Goal: Check status

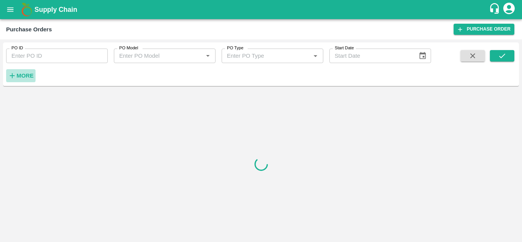
click at [25, 70] on button "More" at bounding box center [20, 75] width 29 height 13
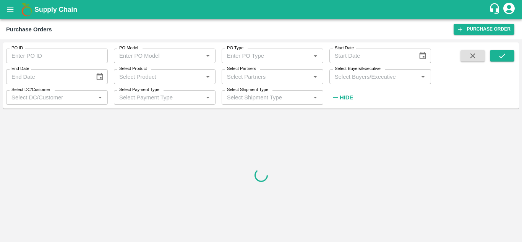
click at [263, 76] on input "Select Partners" at bounding box center [266, 76] width 84 height 10
paste input "8219759401"
type input "8219759401"
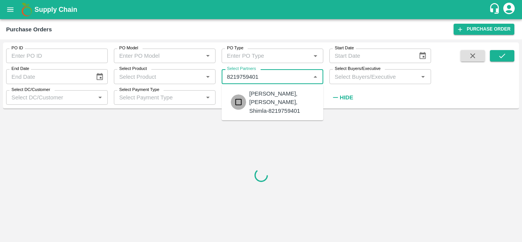
click at [238, 104] on input "checkbox" at bounding box center [238, 101] width 15 height 15
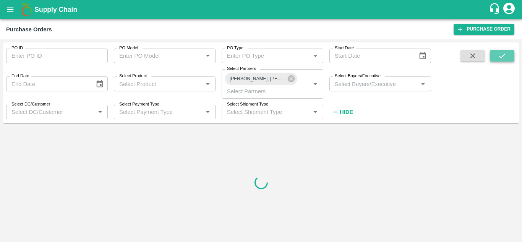
click at [496, 55] on button "submit" at bounding box center [502, 55] width 24 height 11
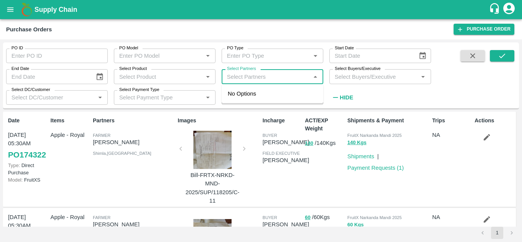
click at [256, 79] on input "Select Partners" at bounding box center [266, 76] width 84 height 10
paste input "8219759401"
type input "8219759401"
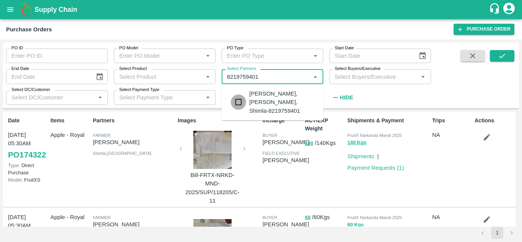
click at [237, 102] on input "checkbox" at bounding box center [238, 101] width 15 height 15
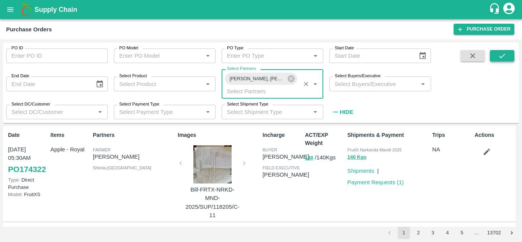
click at [503, 58] on icon "submit" at bounding box center [502, 56] width 8 height 8
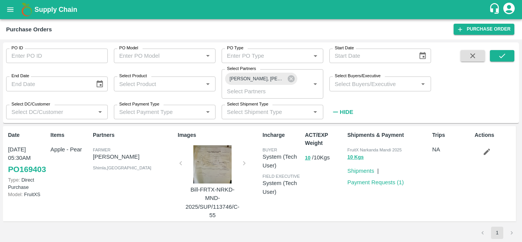
scroll to position [2, 0]
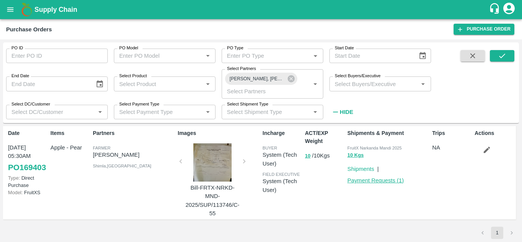
click at [366, 181] on link "Payment Requests ( 1 )" at bounding box center [375, 180] width 57 height 6
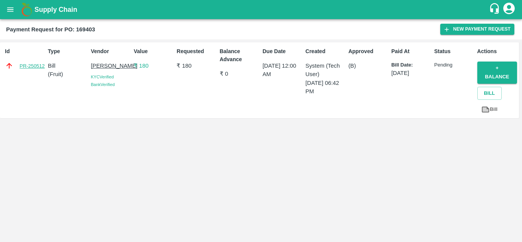
click at [34, 65] on link "PR-250512" at bounding box center [31, 66] width 25 height 8
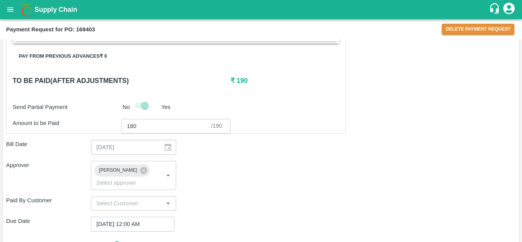
scroll to position [184, 0]
